Goal: Task Accomplishment & Management: Use online tool/utility

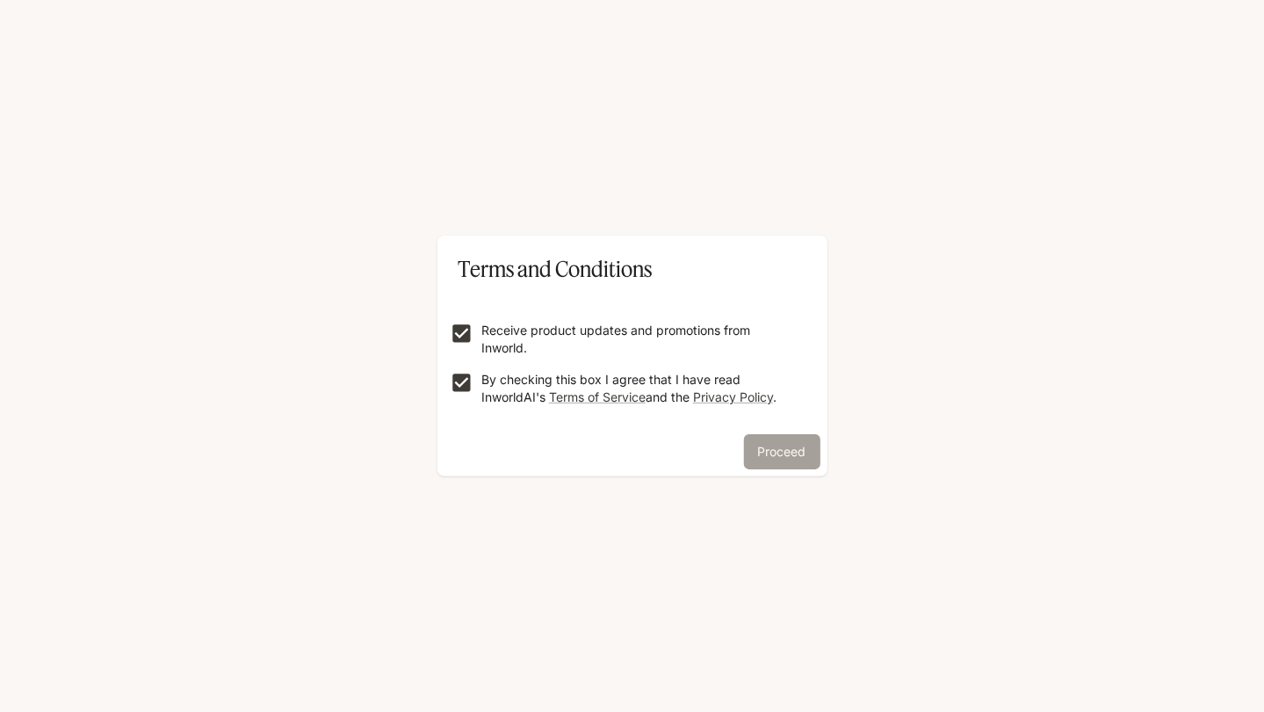
click at [811, 452] on button "Proceed" at bounding box center [782, 451] width 76 height 35
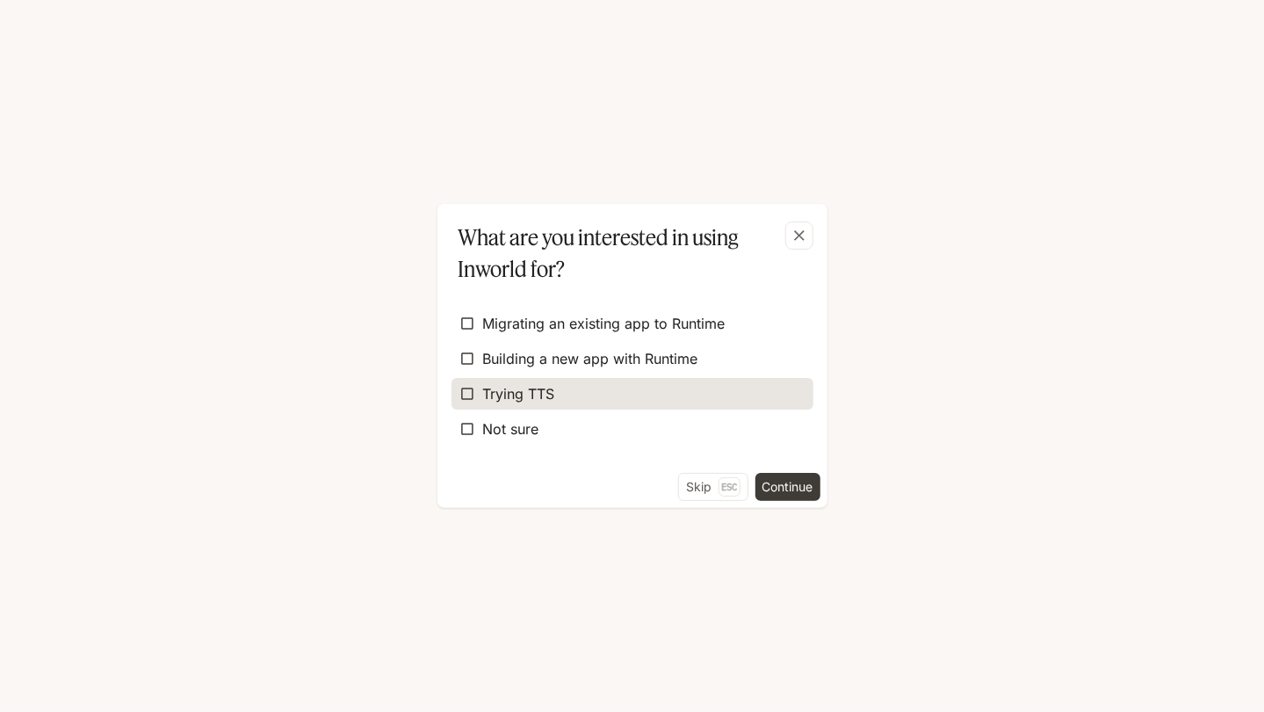
click at [597, 388] on label "Trying TTS" at bounding box center [633, 394] width 362 height 32
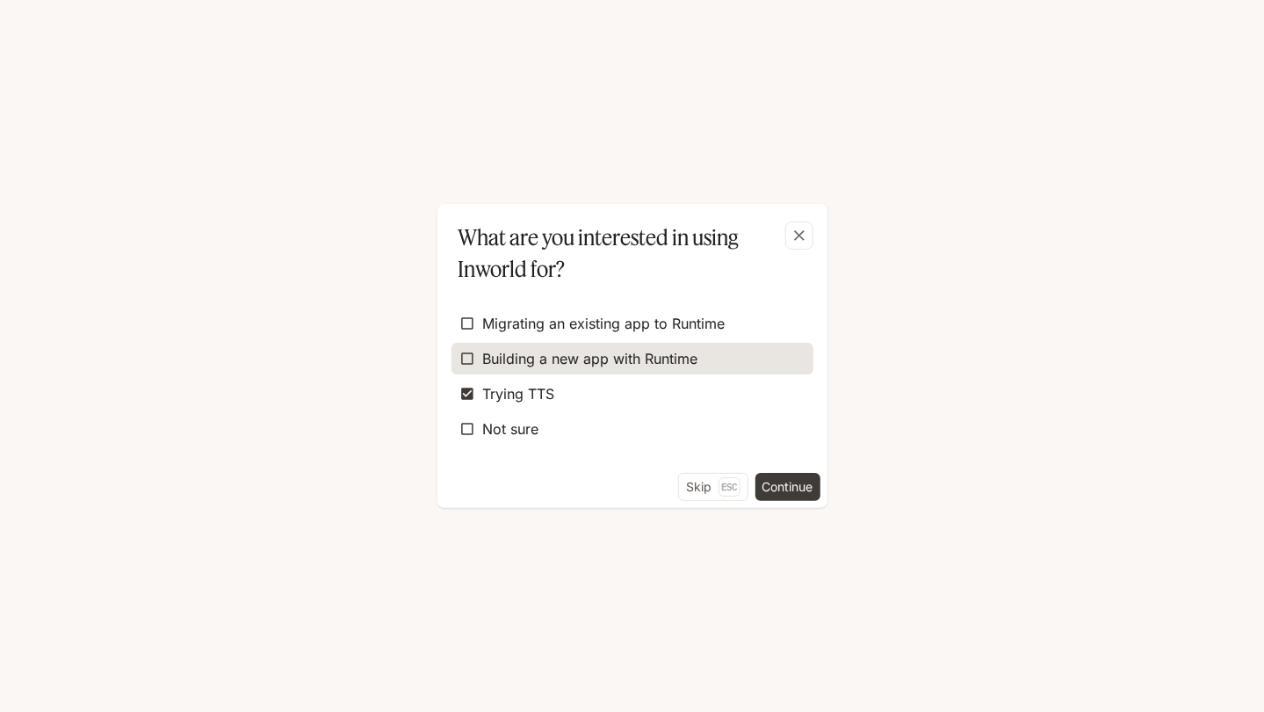
click at [607, 359] on span "Building a new app with Runtime" at bounding box center [590, 358] width 215 height 21
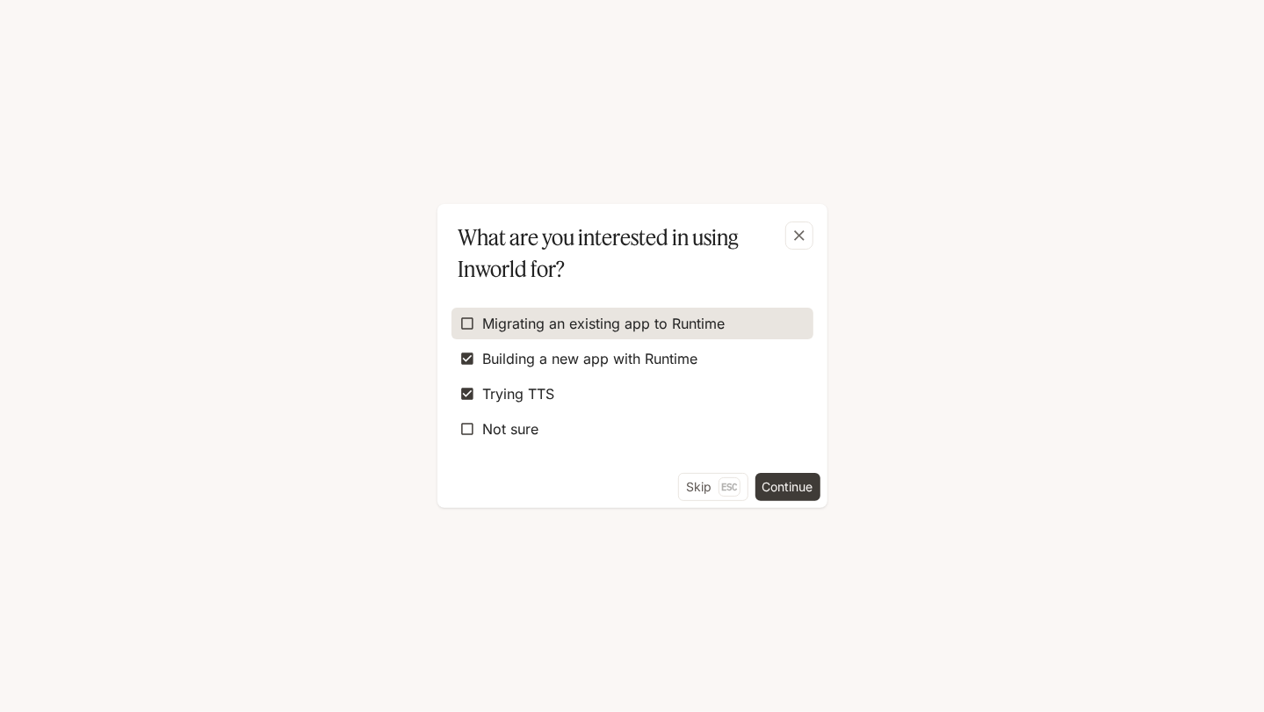
click at [622, 334] on label "Migrating an existing app to Runtime" at bounding box center [633, 323] width 362 height 32
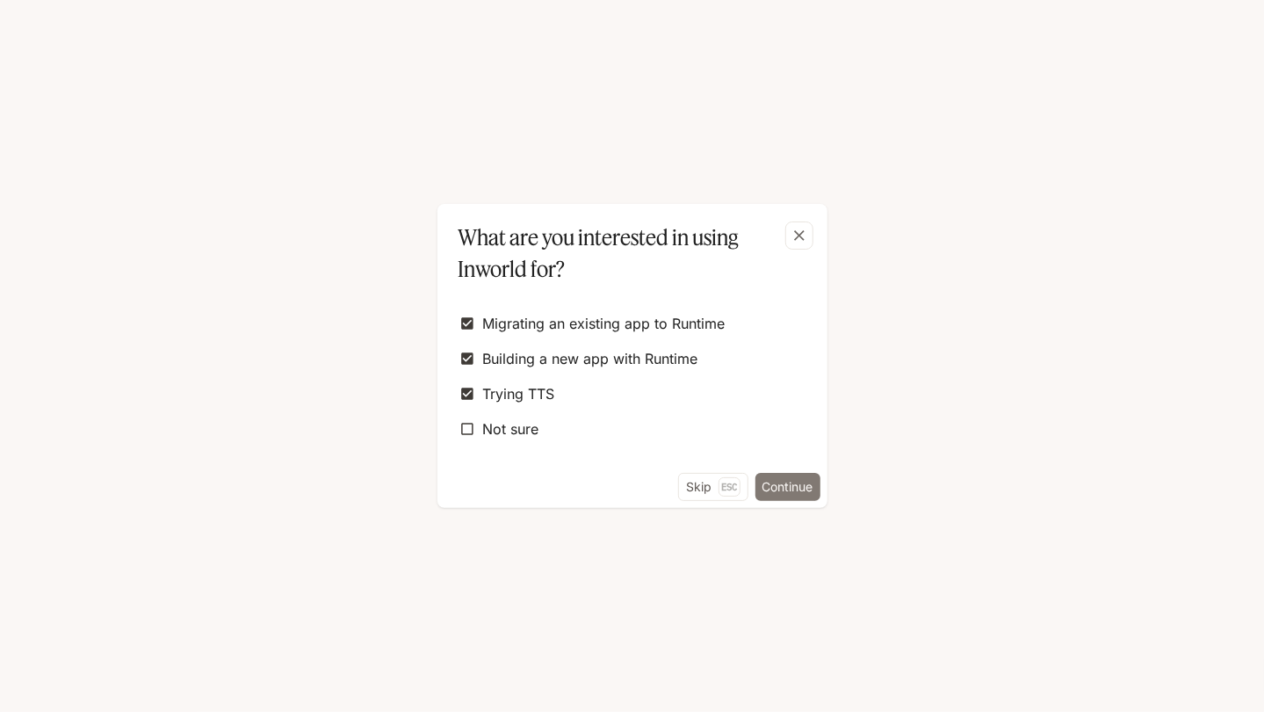
click at [776, 478] on button "Continue" at bounding box center [787, 487] width 65 height 28
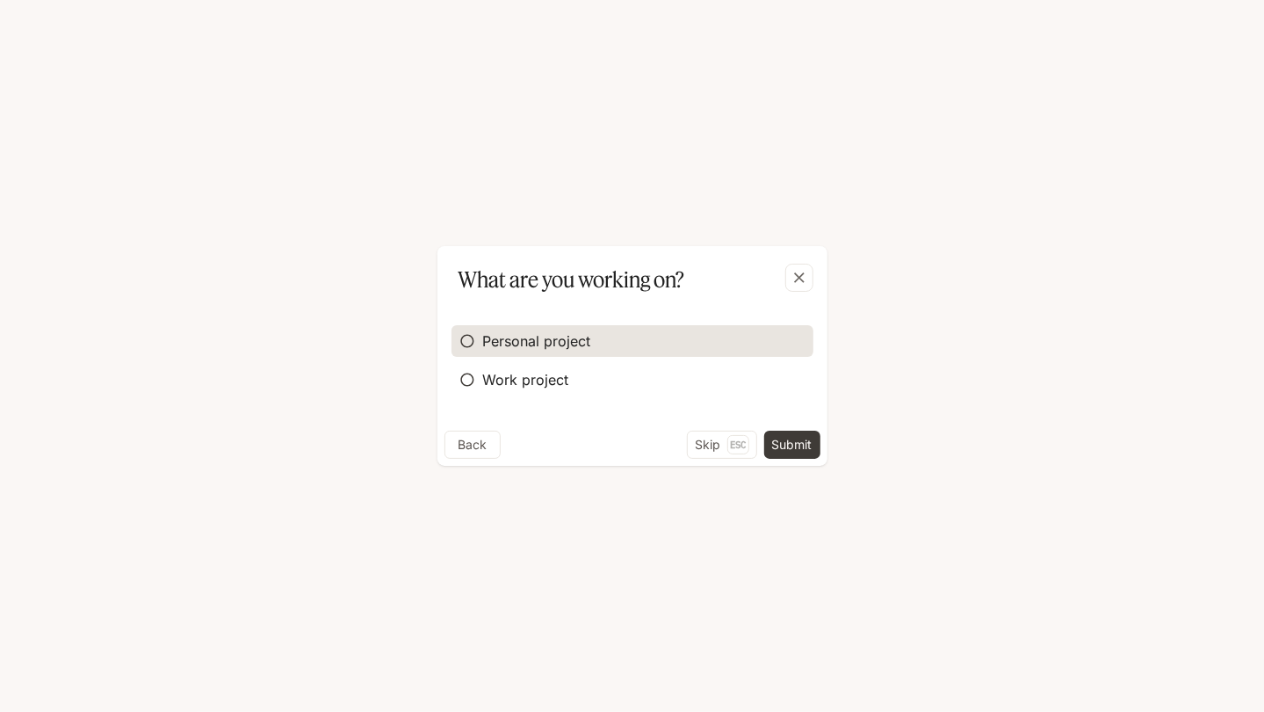
click at [617, 329] on label "Personal project" at bounding box center [633, 341] width 362 height 32
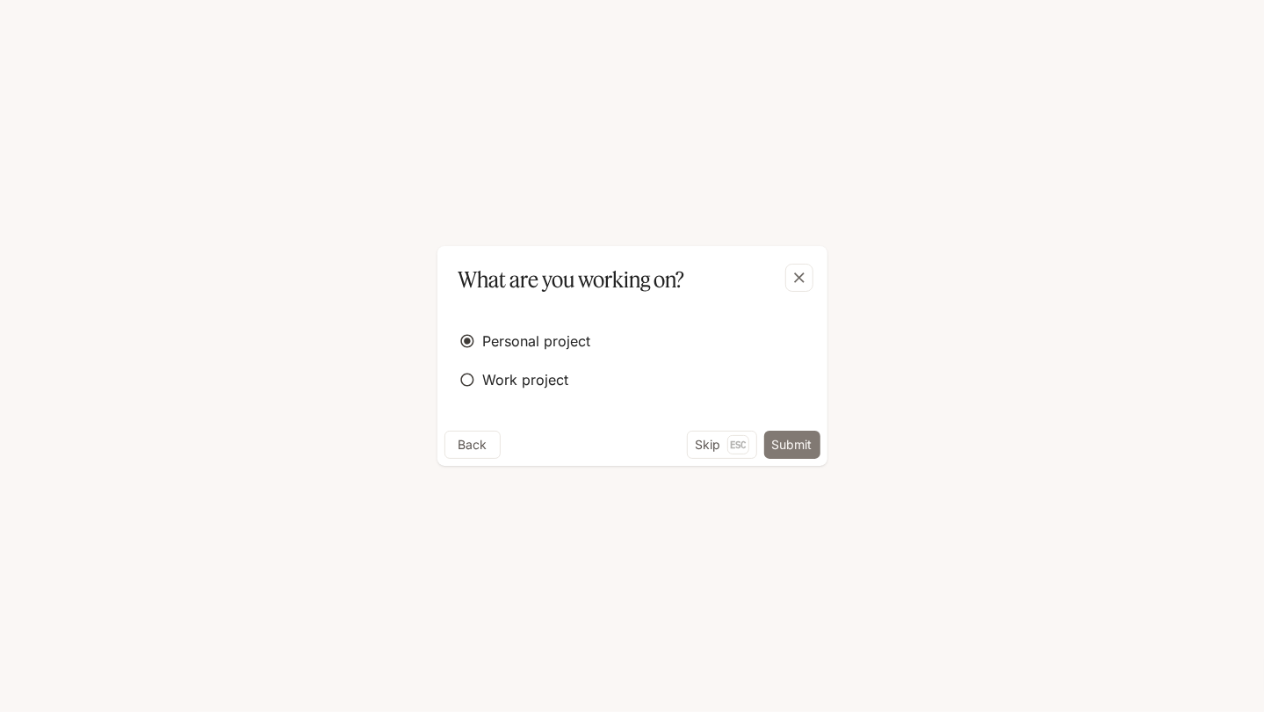
click at [809, 445] on button "Submit" at bounding box center [792, 444] width 56 height 28
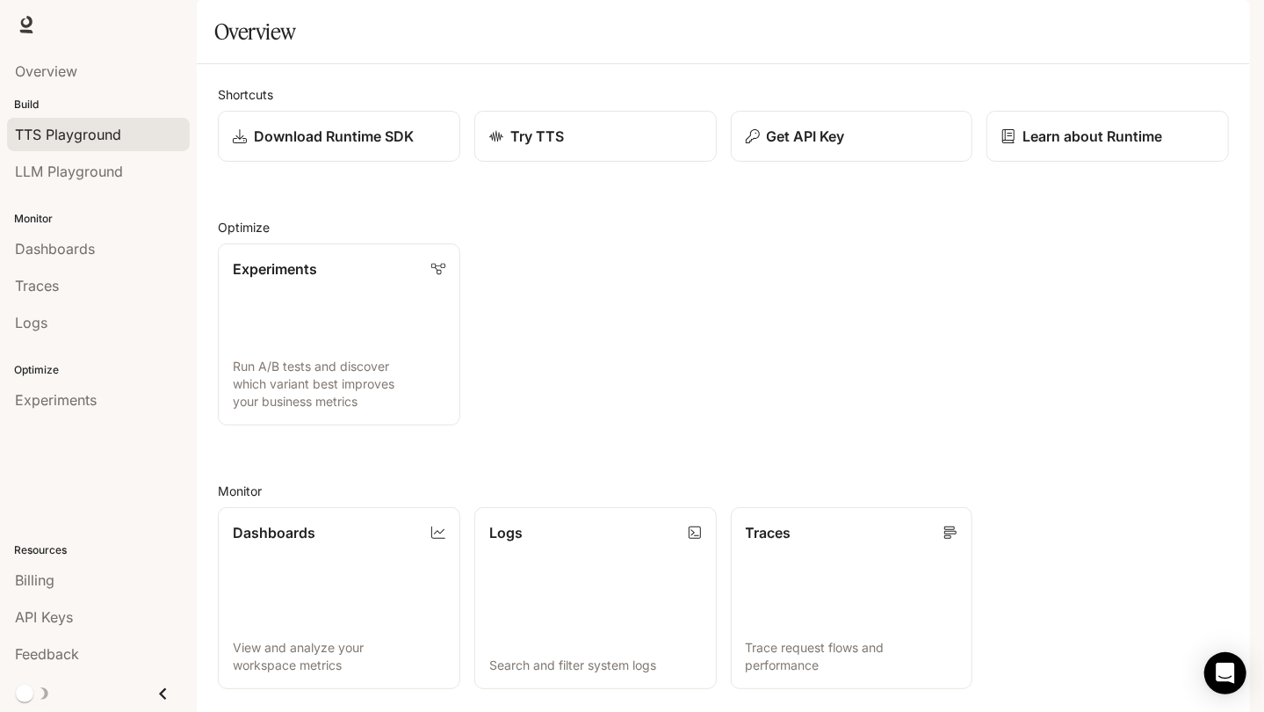
click at [103, 135] on span "TTS Playground" at bounding box center [68, 134] width 106 height 21
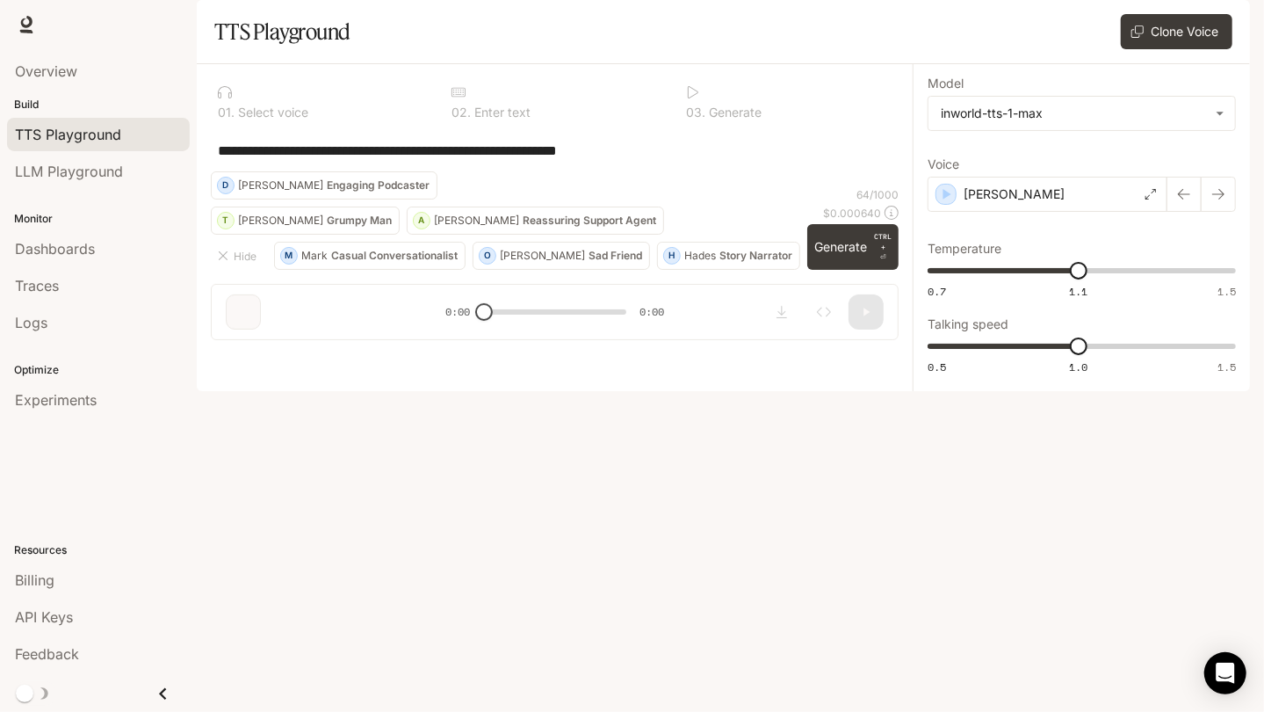
click at [96, 424] on div "Overview Build TTS Playground LLM Playground Monitor Dashboards Traces Logs Opt…" at bounding box center [98, 380] width 197 height 662
click at [25, 26] on icon at bounding box center [26, 22] width 11 height 12
